Goal: Check status: Check status

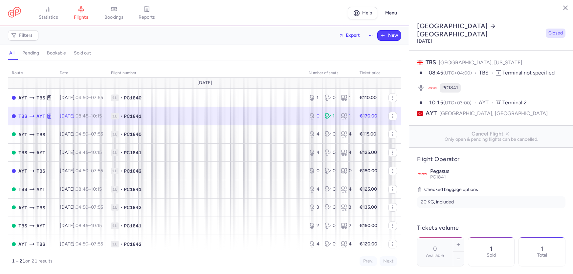
select select "hours"
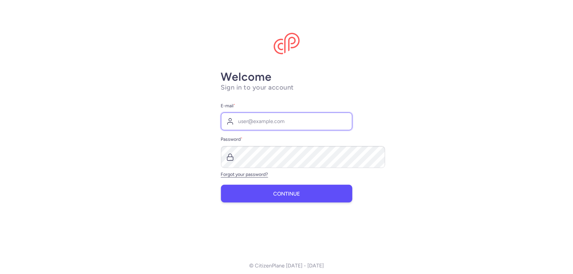
type input "agency@novatour.ge"
click at [285, 197] on span "Continue" at bounding box center [286, 194] width 27 height 6
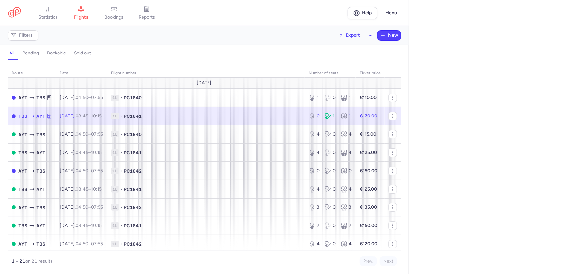
select select "hours"
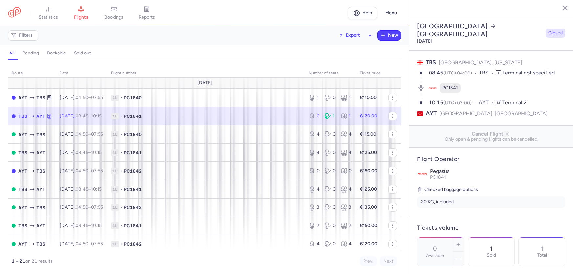
select select "hours"
